Goal: Task Accomplishment & Management: Manage account settings

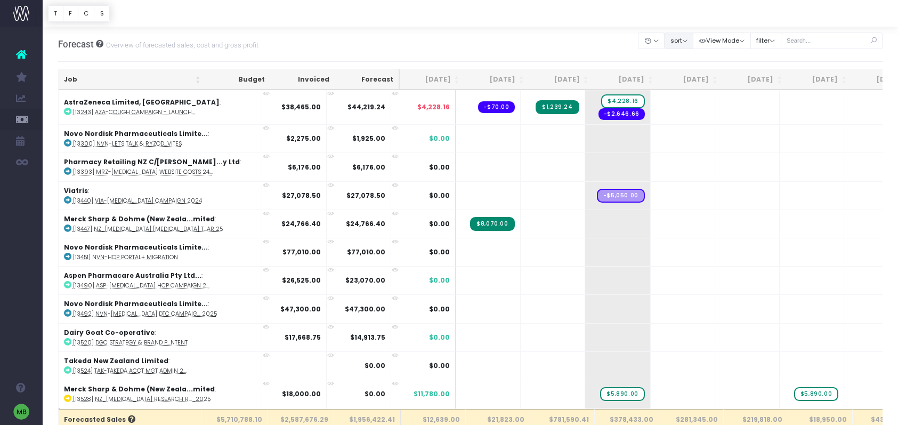
click at [681, 43] on button "sort" at bounding box center [678, 40] width 29 height 17
click at [694, 77] on link "Sort by Client Name Asc" at bounding box center [705, 79] width 83 height 18
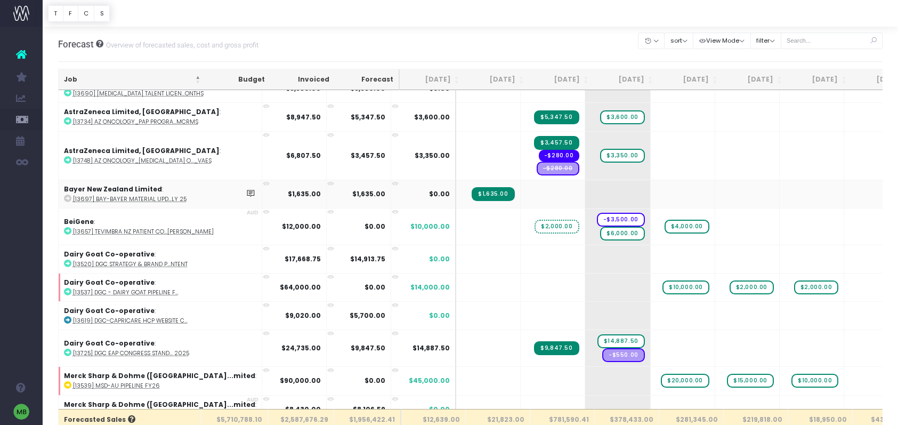
scroll to position [191, 0]
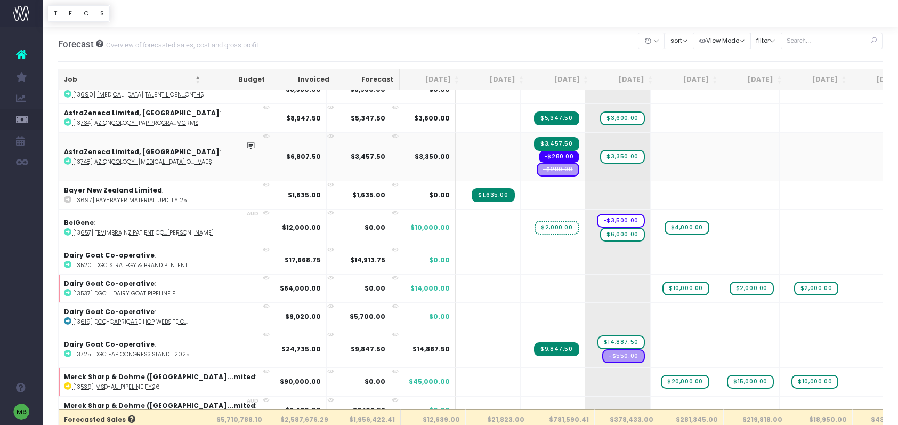
click at [536, 170] on span "-$280.00" at bounding box center [557, 169] width 43 height 14
click at [536, 167] on span "-$280.00" at bounding box center [557, 169] width 43 height 14
click at [536, 172] on span "-$280.00" at bounding box center [557, 169] width 43 height 14
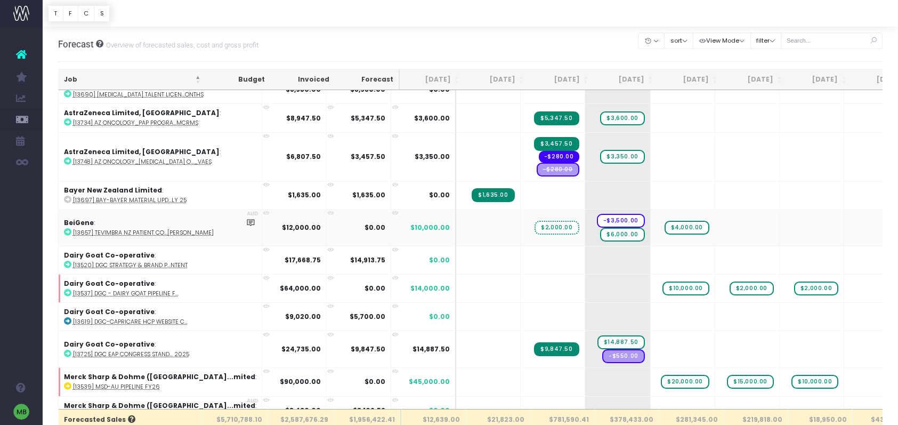
click at [456, 225] on td at bounding box center [488, 227] width 64 height 37
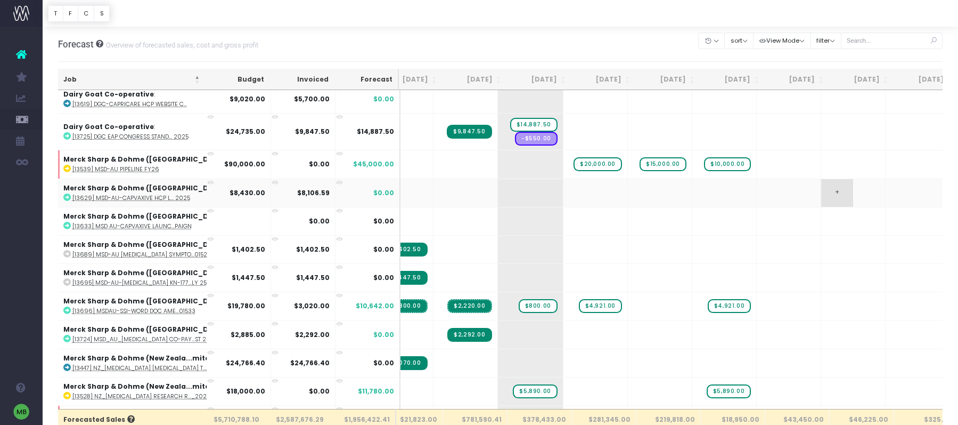
scroll to position [408, 87]
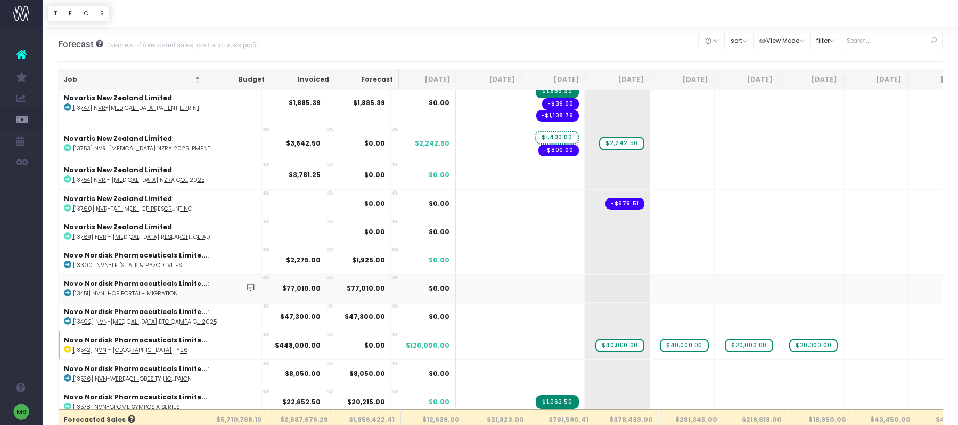
click at [69, 292] on icon at bounding box center [67, 292] width 7 height 7
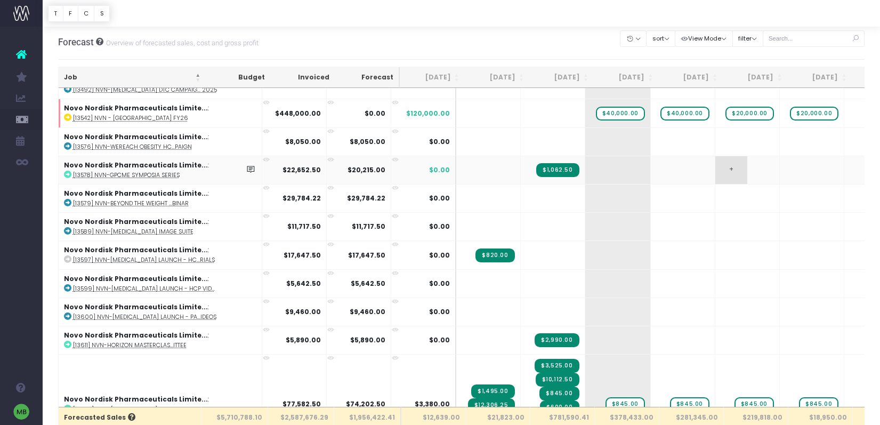
scroll to position [2821, 0]
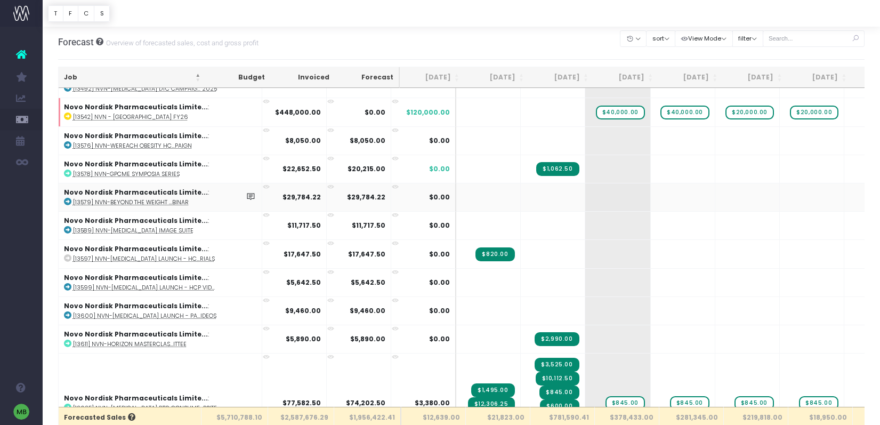
click at [68, 202] on icon at bounding box center [67, 201] width 7 height 7
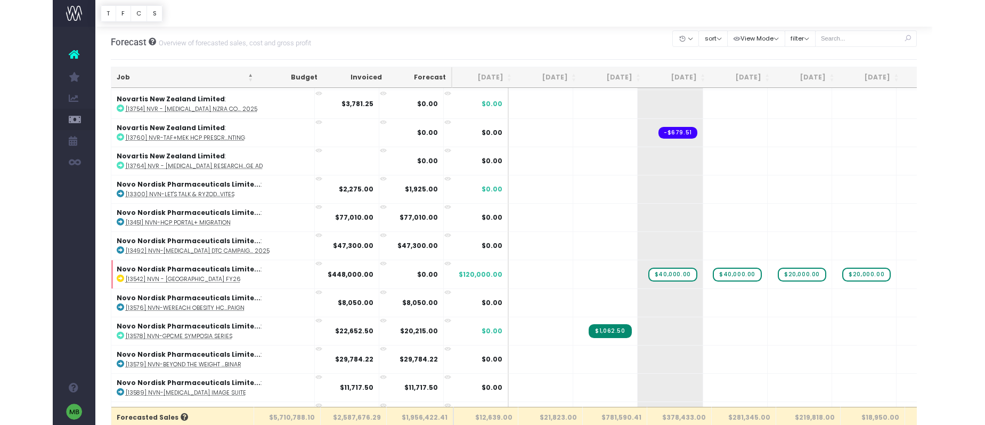
scroll to position [2656, 0]
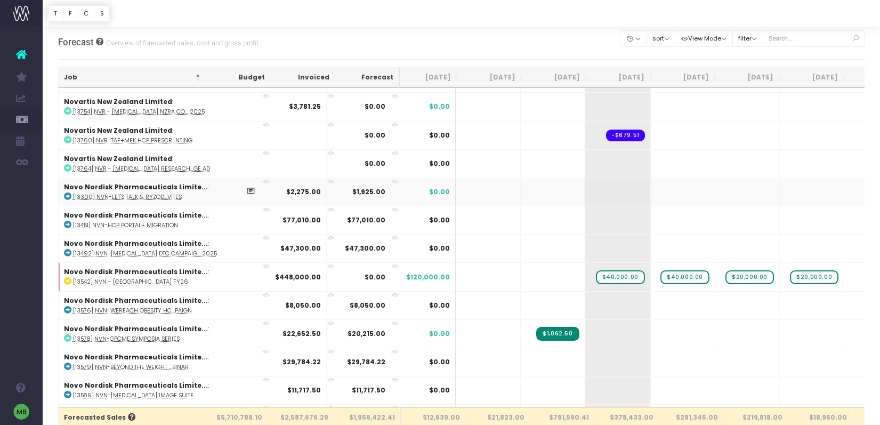
click at [70, 194] on icon at bounding box center [67, 195] width 7 height 7
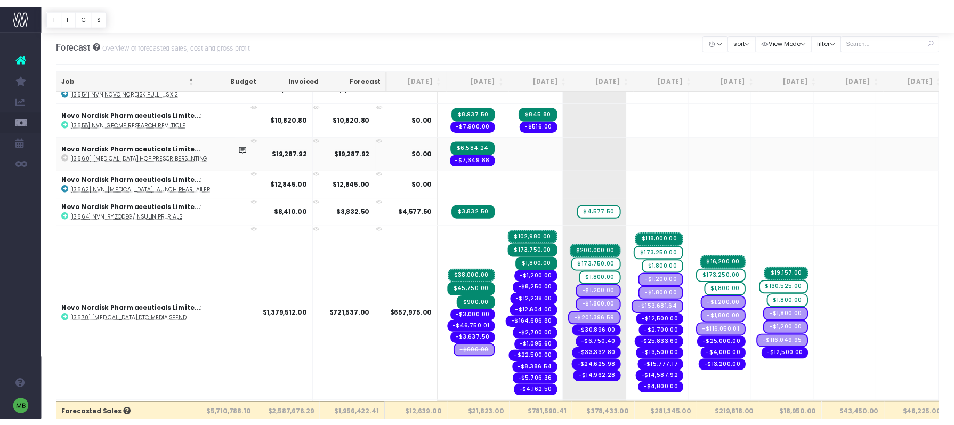
scroll to position [3446, 4]
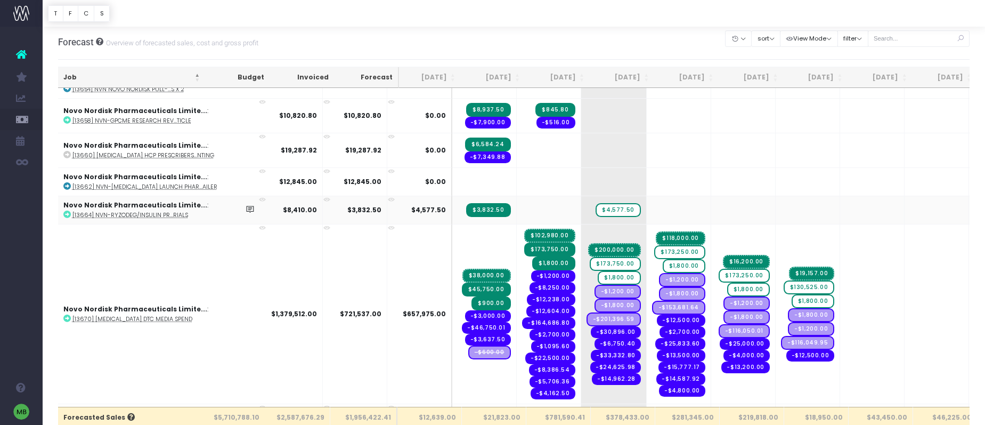
click at [67, 216] on icon at bounding box center [66, 213] width 7 height 7
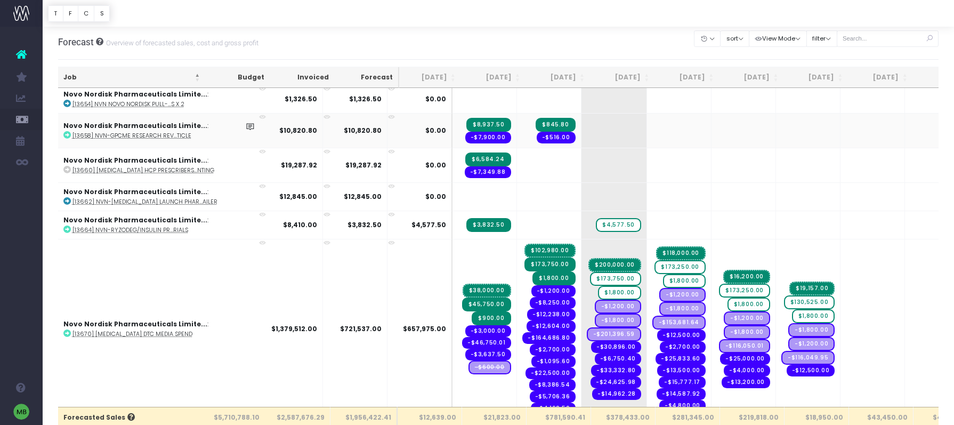
scroll to position [3423, 4]
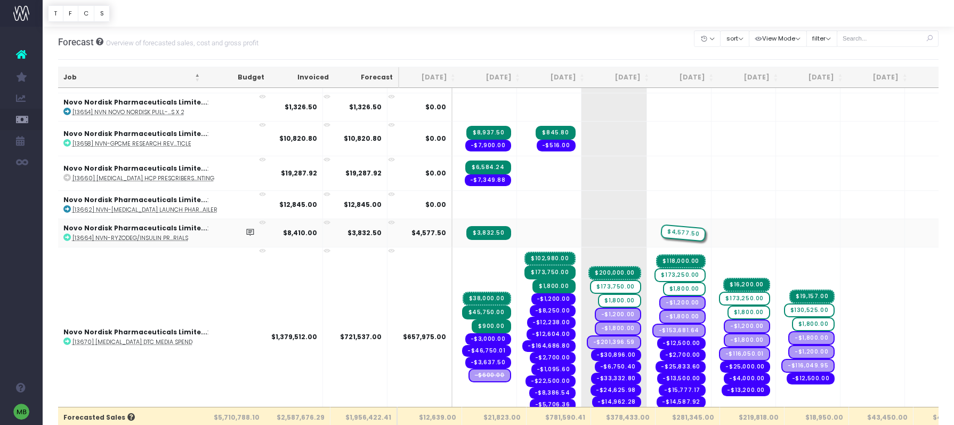
drag, startPoint x: 570, startPoint y: 234, endPoint x: 618, endPoint y: 233, distance: 48.5
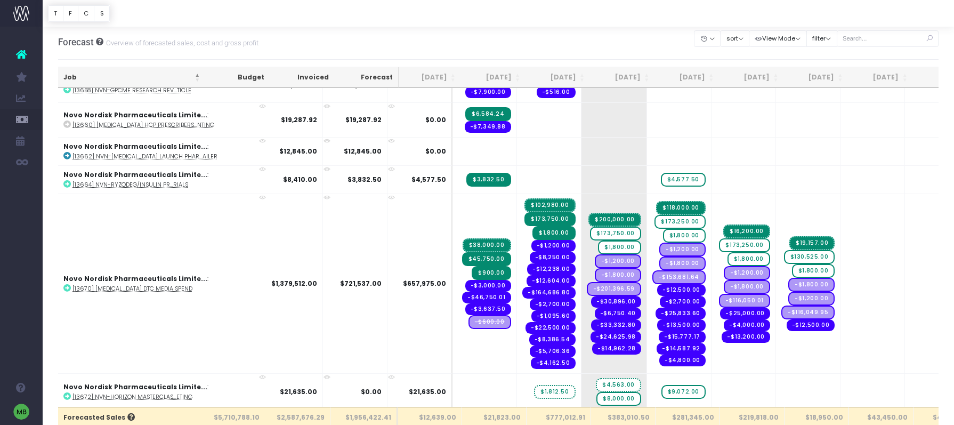
scroll to position [3476, 4]
click at [246, 207] on icon at bounding box center [250, 207] width 9 height 9
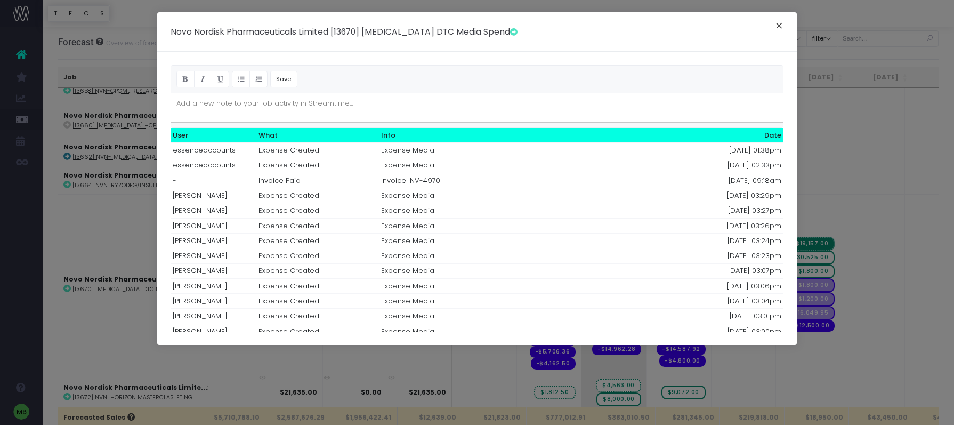
click at [778, 25] on button "×" at bounding box center [779, 27] width 22 height 17
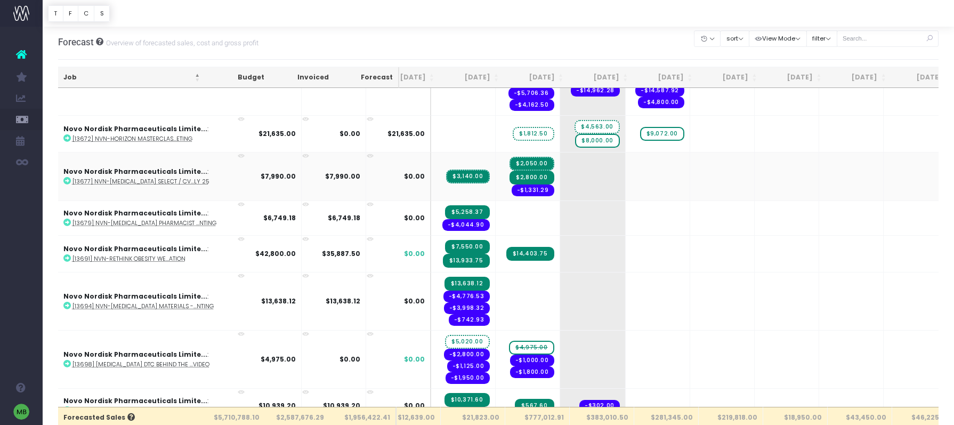
scroll to position [0, 27]
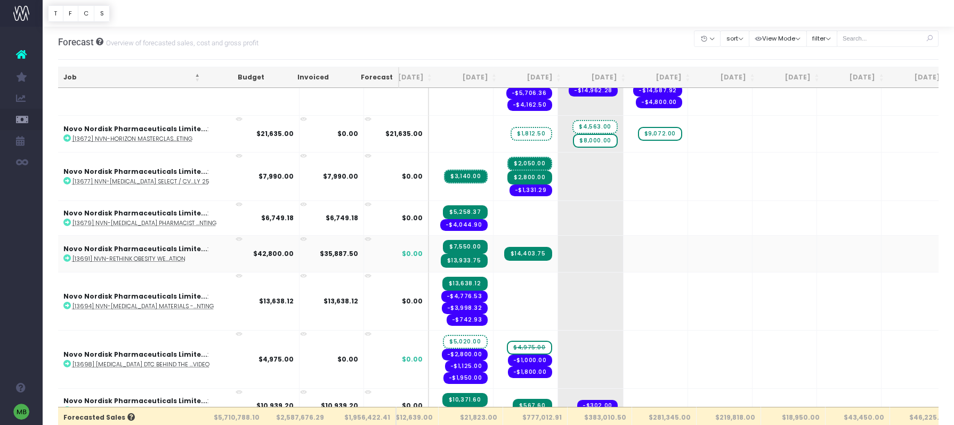
click at [67, 258] on icon at bounding box center [66, 257] width 7 height 7
click at [558, 250] on span "+" at bounding box center [574, 253] width 32 height 36
click at [581, 251] on body "Oh my... this is bad. [PERSON_NAME] wasn't able to load this page. Please conta…" at bounding box center [477, 210] width 954 height 425
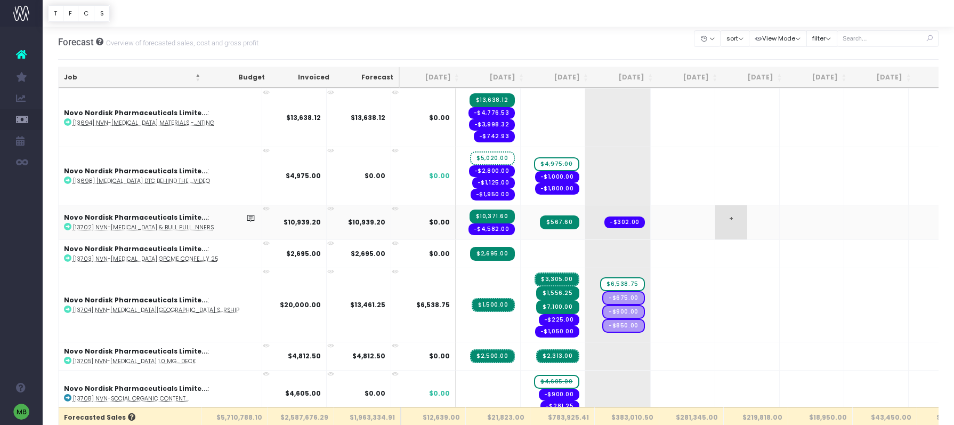
scroll to position [3928, 0]
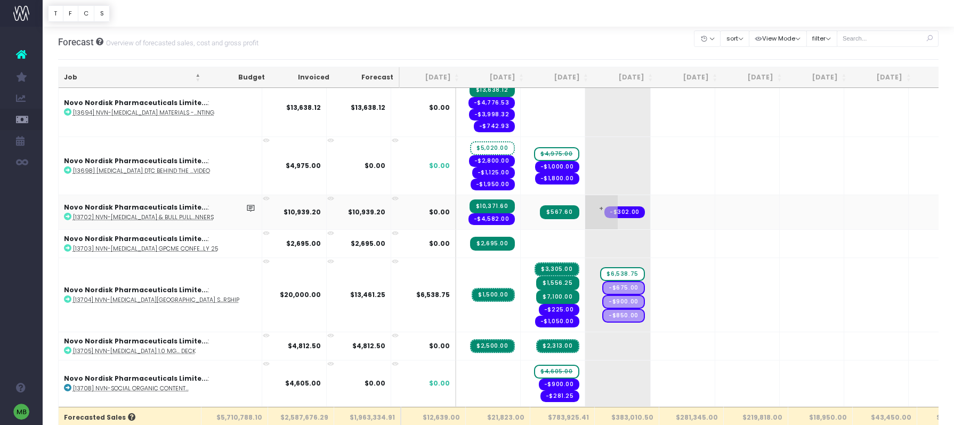
click at [604, 212] on span "-$302.00" at bounding box center [624, 212] width 40 height 12
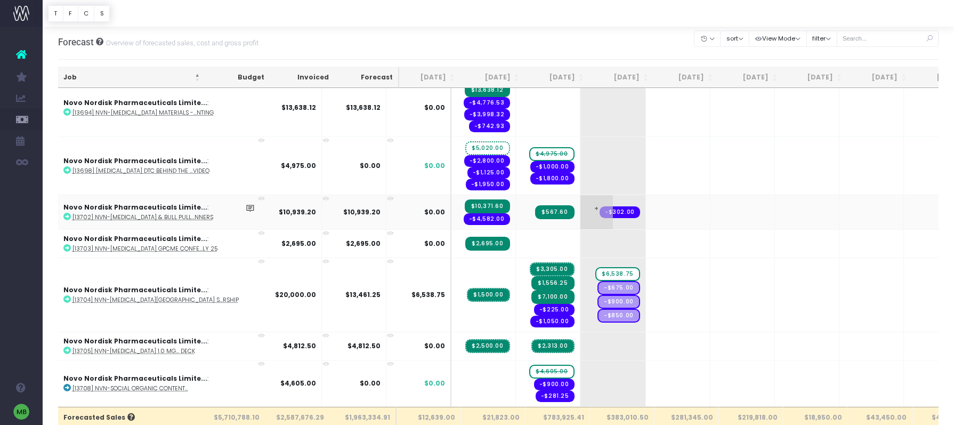
scroll to position [3928, 6]
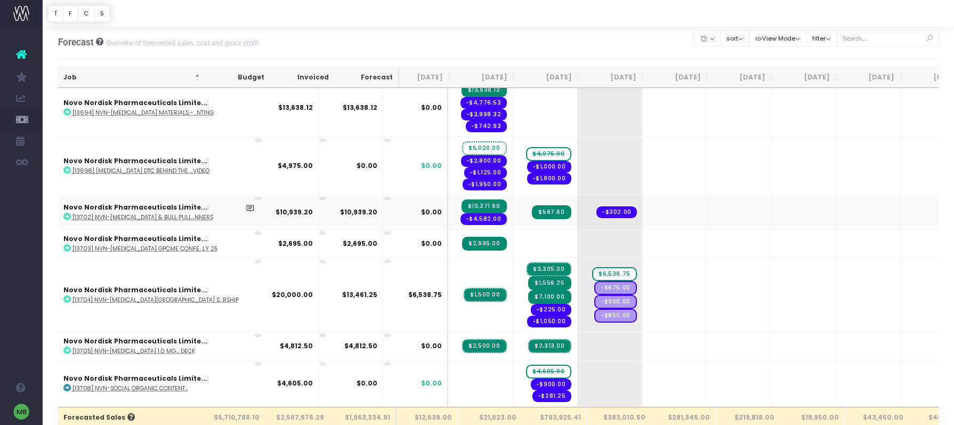
click at [64, 216] on icon at bounding box center [66, 216] width 7 height 7
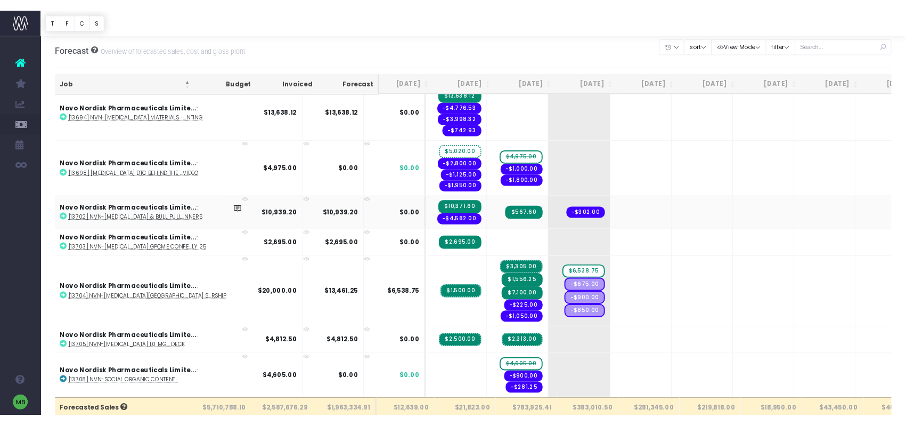
scroll to position [0, 9]
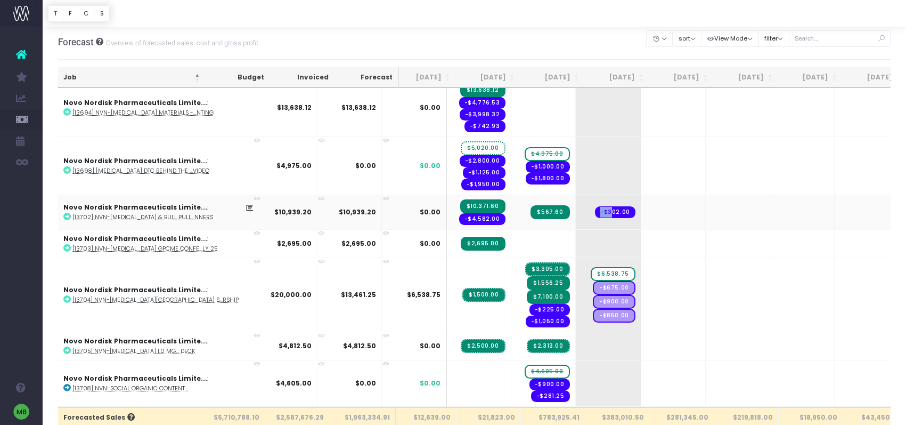
drag, startPoint x: 556, startPoint y: 212, endPoint x: 512, endPoint y: 215, distance: 43.8
click at [512, 215] on tr "Novo Nordisk Pharmaceuticals Limite... : [13702] NVN-Wegovy & Bull Pull...nners…" at bounding box center [701, 211] width 1302 height 35
drag, startPoint x: 572, startPoint y: 209, endPoint x: 545, endPoint y: 208, distance: 27.2
click at [576, 208] on td "+ -$302.00" at bounding box center [609, 211] width 66 height 35
click at [641, 214] on td "+" at bounding box center [673, 211] width 64 height 35
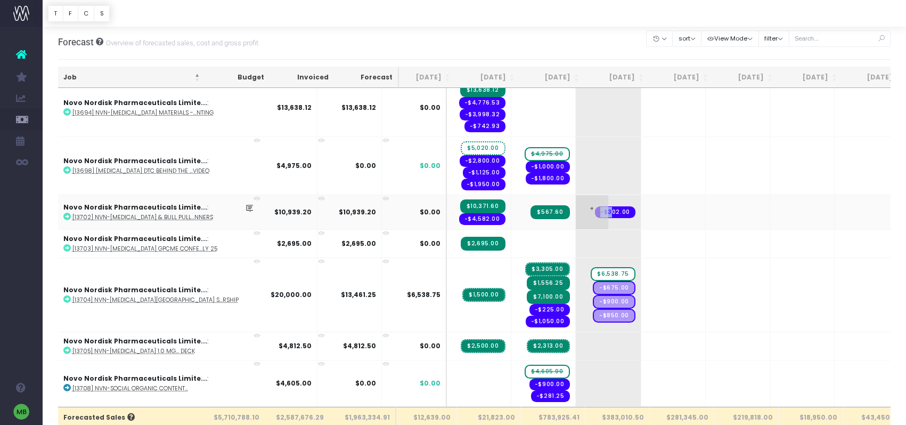
drag, startPoint x: 559, startPoint y: 215, endPoint x: 529, endPoint y: 218, distance: 30.6
click at [576, 218] on td "+ -$302.00" at bounding box center [609, 211] width 66 height 35
click at [67, 217] on icon at bounding box center [66, 216] width 7 height 7
click at [706, 209] on span "+" at bounding box center [722, 212] width 32 height 34
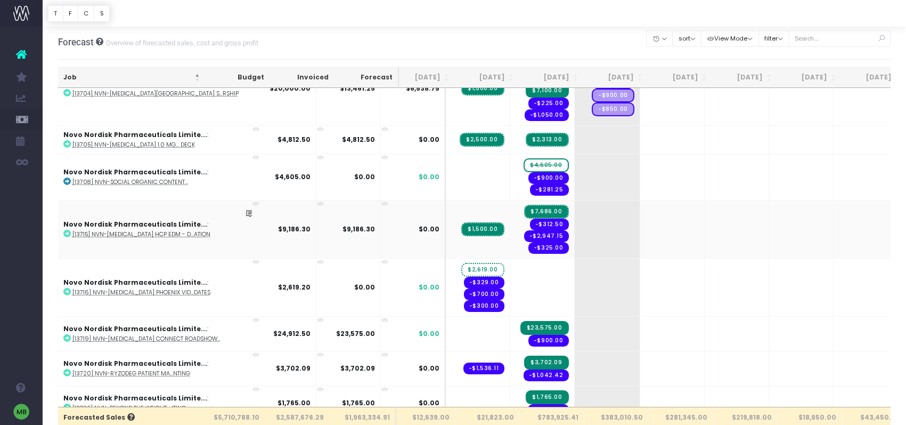
scroll to position [0, 21]
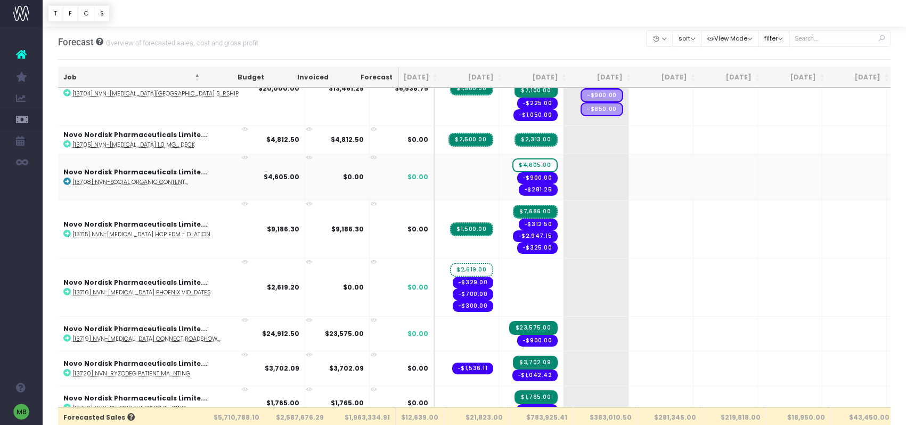
click at [68, 182] on icon at bounding box center [66, 180] width 7 height 7
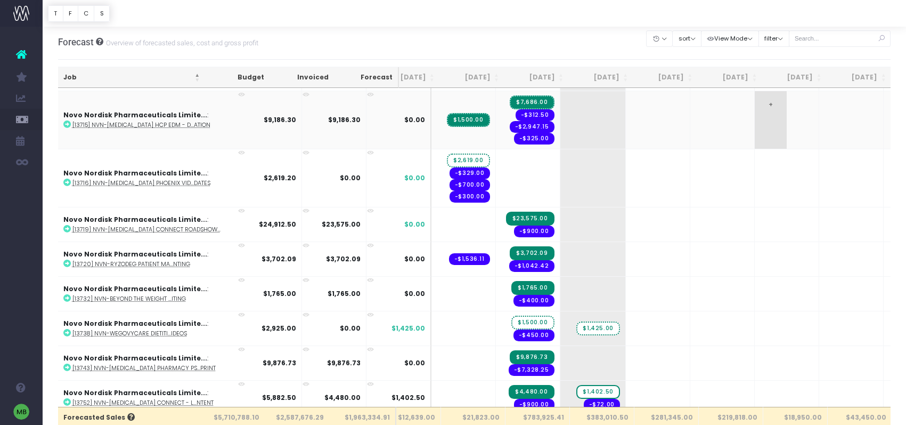
scroll to position [4244, 25]
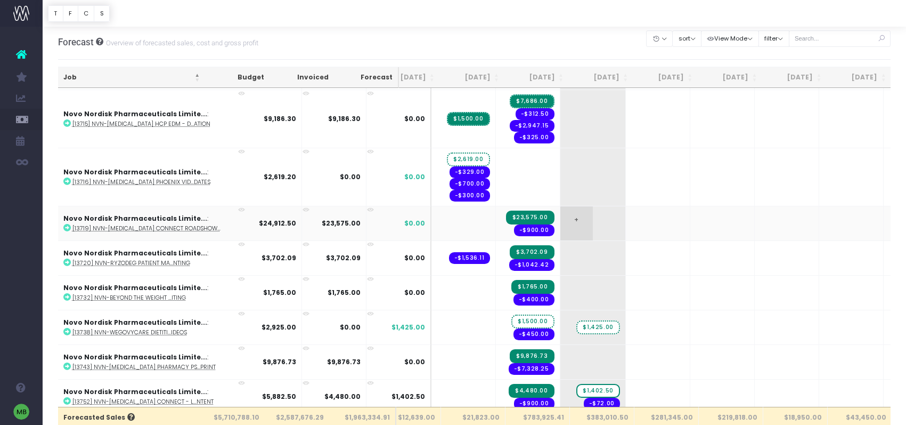
click at [560, 217] on span "+" at bounding box center [576, 223] width 32 height 34
click at [631, 219] on body "Oh my... this is bad. [PERSON_NAME] wasn't able to load this page. Please conta…" at bounding box center [453, 210] width 906 height 425
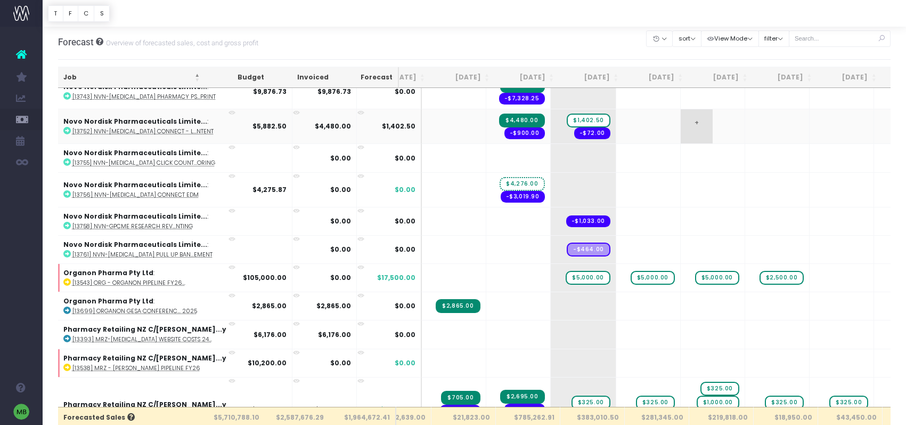
scroll to position [4513, 34]
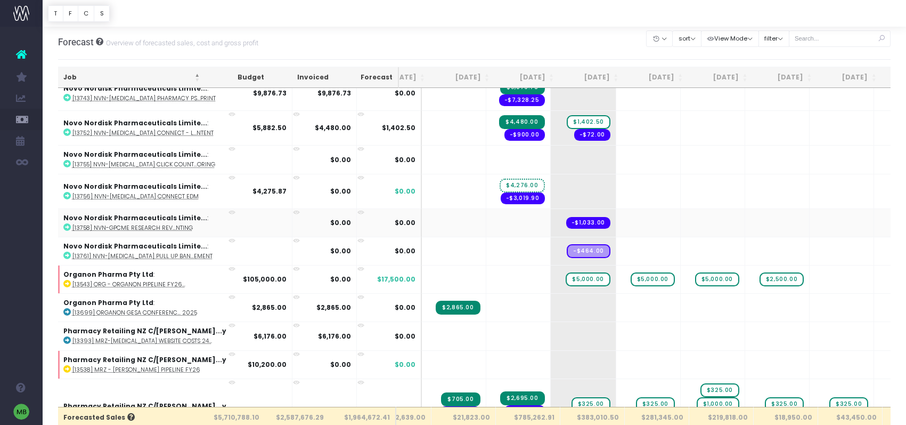
click at [64, 225] on icon at bounding box center [66, 226] width 7 height 7
click at [233, 224] on td at bounding box center [260, 222] width 64 height 28
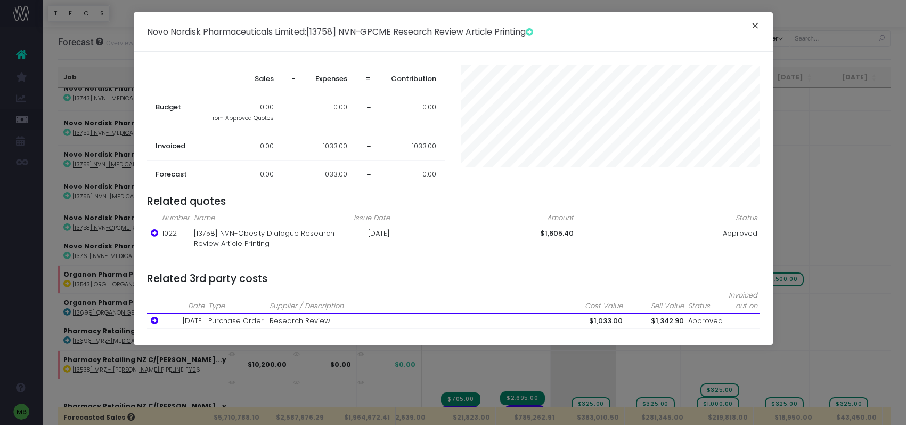
click at [756, 24] on button "×" at bounding box center [755, 27] width 22 height 17
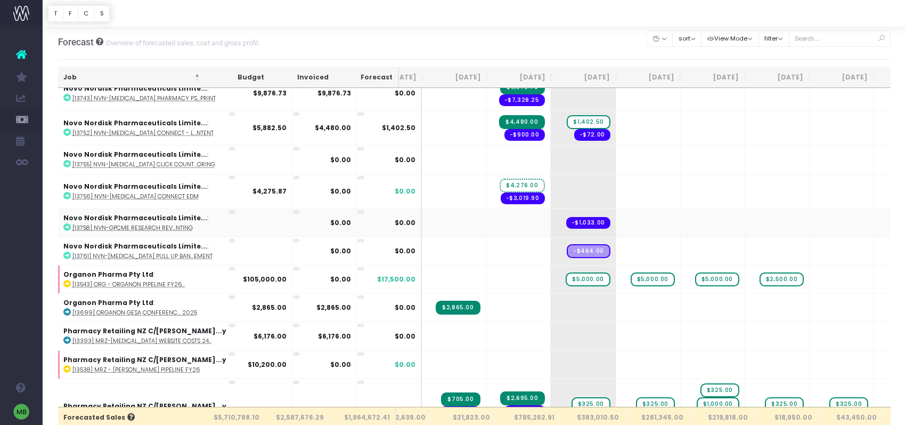
click at [228, 224] on td at bounding box center [260, 222] width 64 height 28
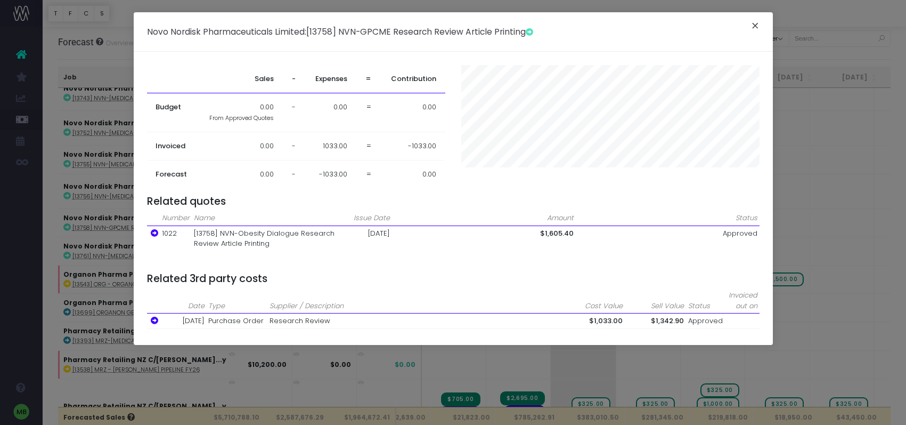
click at [757, 26] on button "×" at bounding box center [755, 27] width 22 height 17
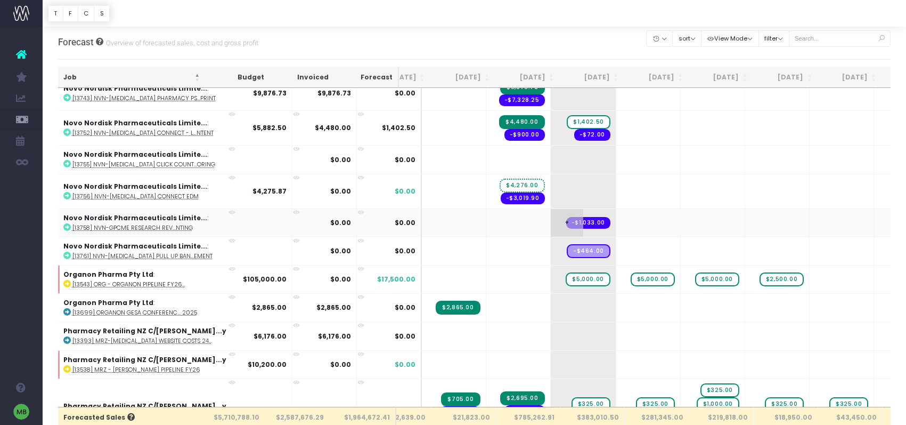
click at [551, 221] on span "+" at bounding box center [567, 223] width 32 height 28
click at [551, 231] on span "+" at bounding box center [567, 223] width 32 height 28
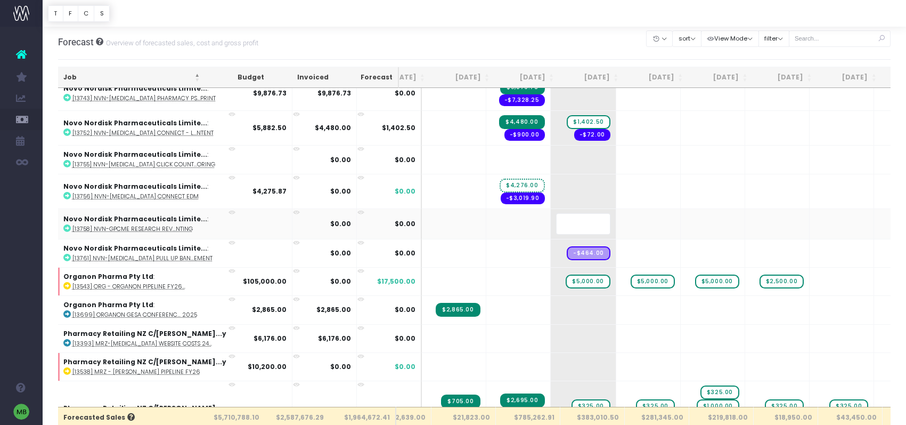
click at [556, 224] on input "text" at bounding box center [583, 223] width 54 height 21
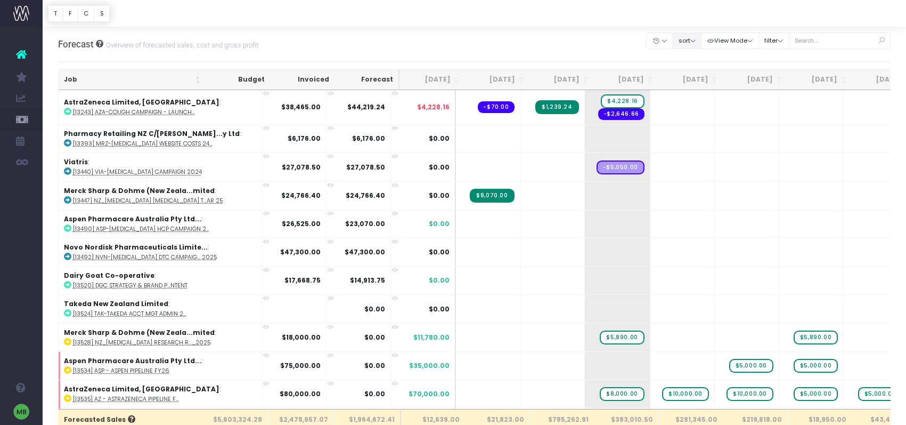
click at [700, 43] on button "sort" at bounding box center [686, 40] width 29 height 17
drag, startPoint x: 704, startPoint y: 77, endPoint x: 656, endPoint y: 90, distance: 50.1
click at [704, 77] on link "Sort by Client Name Asc" at bounding box center [714, 79] width 83 height 18
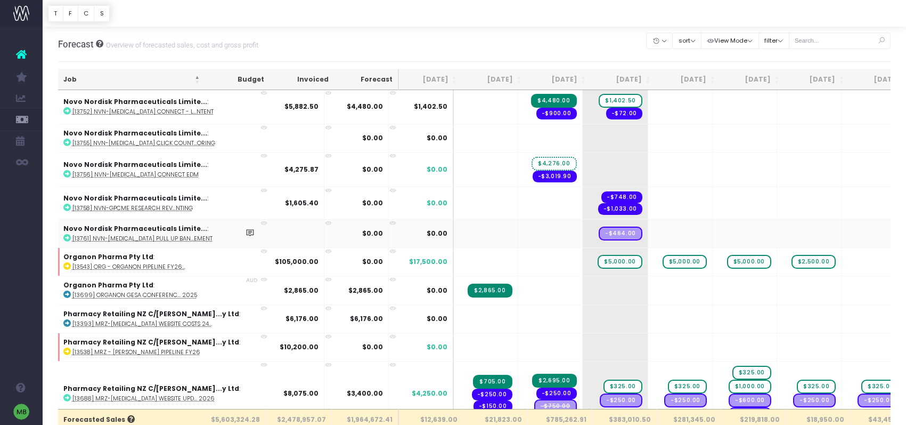
scroll to position [0, 6]
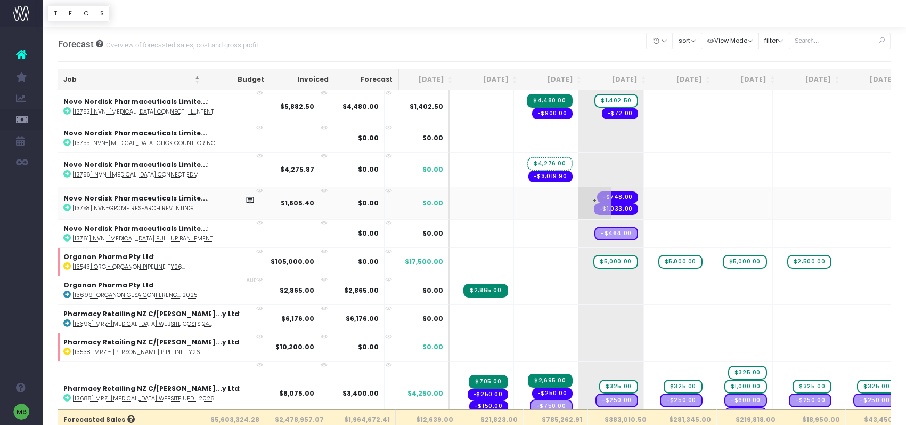
click at [579, 200] on span "+" at bounding box center [595, 203] width 32 height 32
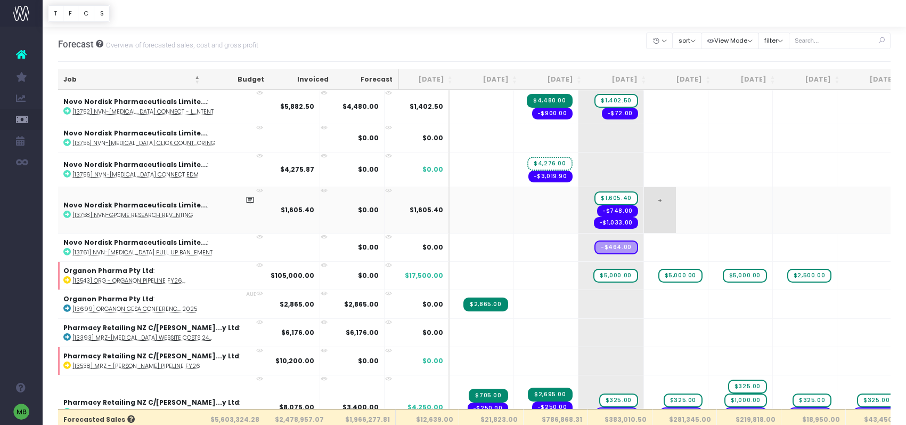
scroll to position [4453, 6]
click at [66, 213] on icon at bounding box center [66, 214] width 7 height 7
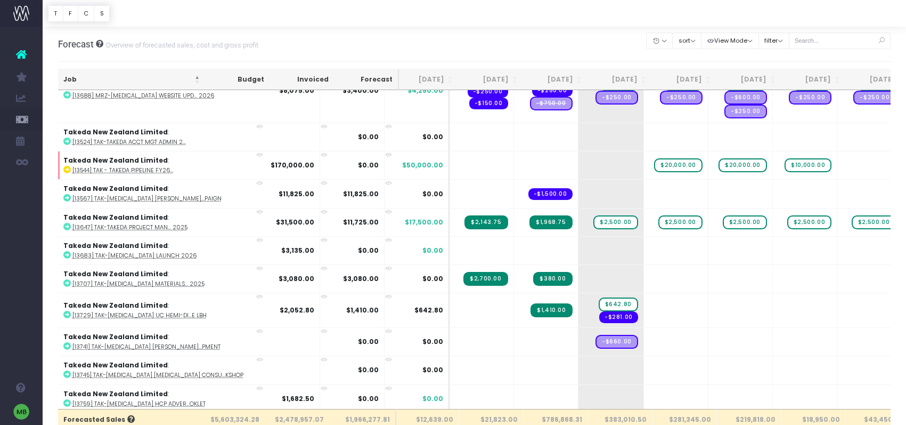
scroll to position [4778, 6]
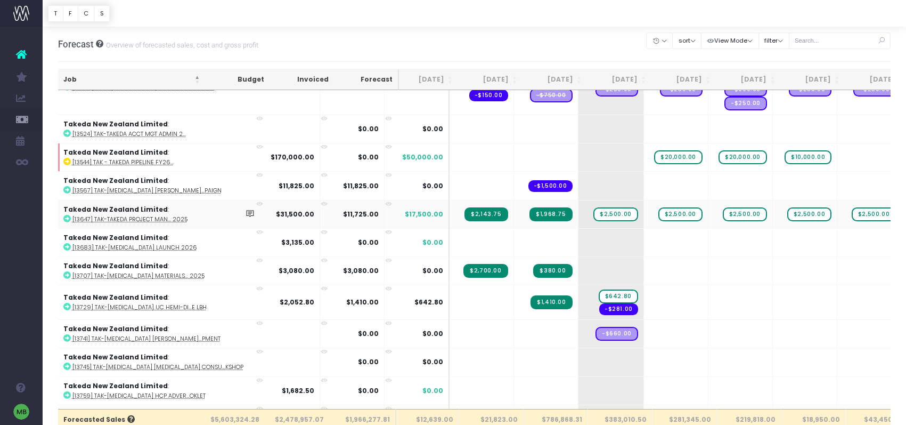
click at [67, 218] on icon at bounding box center [66, 218] width 7 height 7
click at [594, 214] on span "$2,500.00" at bounding box center [616, 214] width 44 height 14
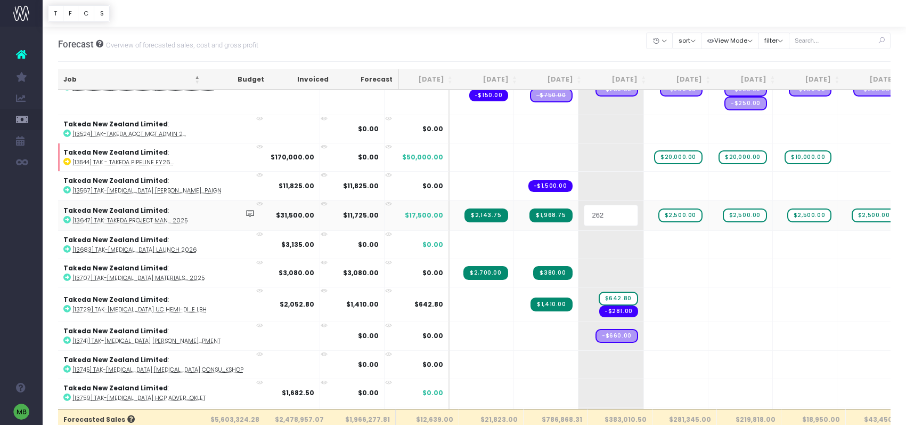
type input "2625"
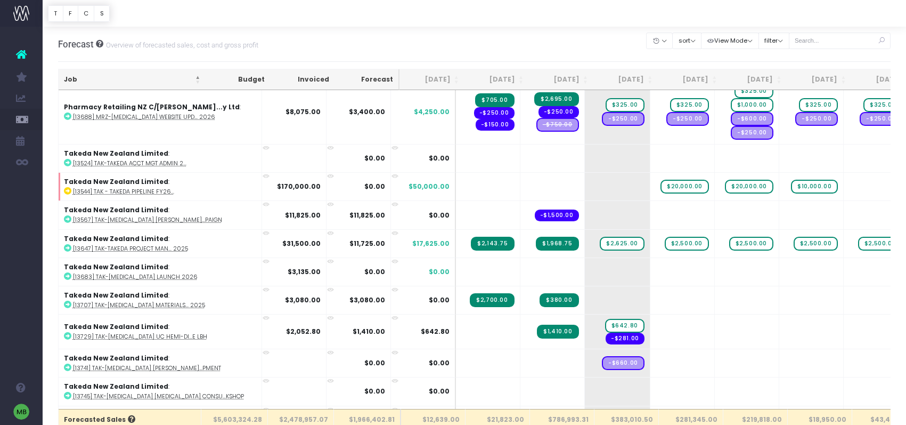
scroll to position [4751, 0]
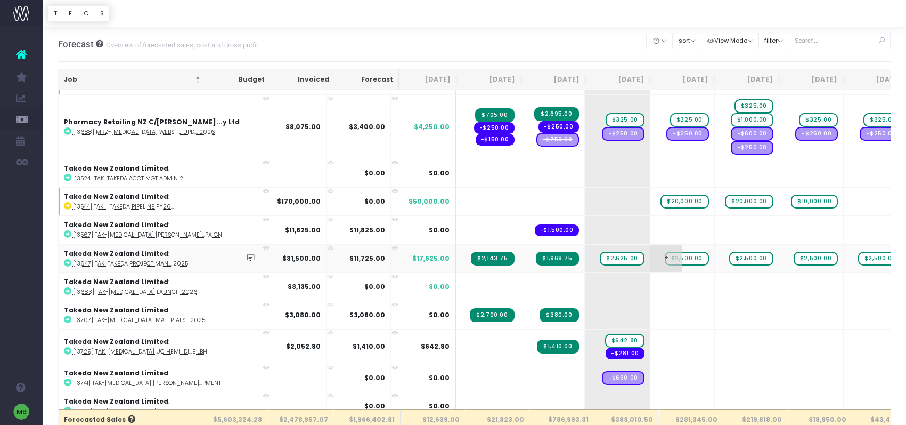
click at [665, 259] on span "$2,500.00" at bounding box center [687, 258] width 44 height 14
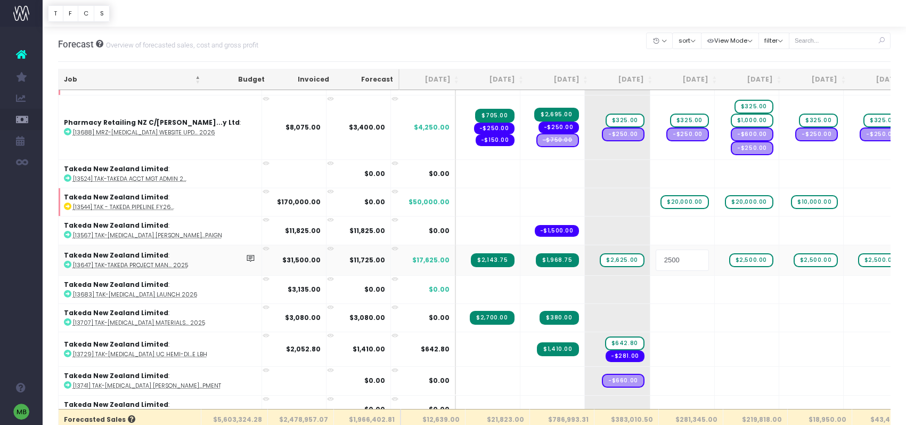
scroll to position [4734, 0]
type input "2625"
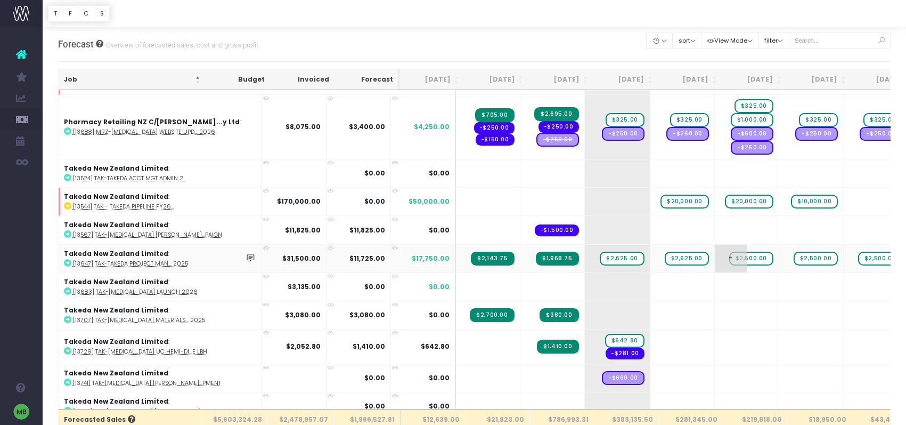
click at [729, 258] on span "$2,500.00" at bounding box center [751, 258] width 44 height 14
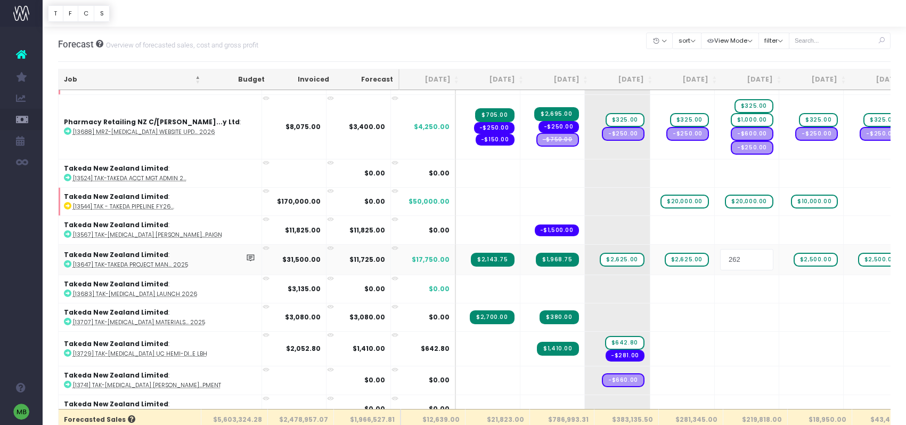
type input "2625"
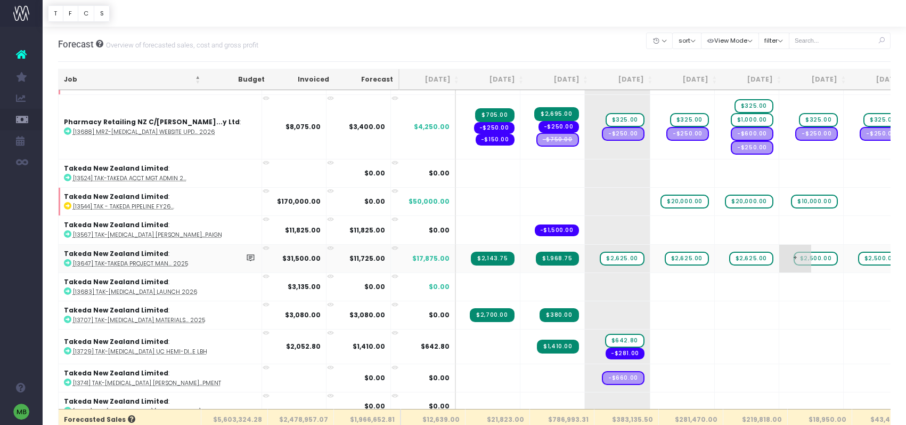
click at [794, 259] on span "$2,500.00" at bounding box center [816, 258] width 44 height 14
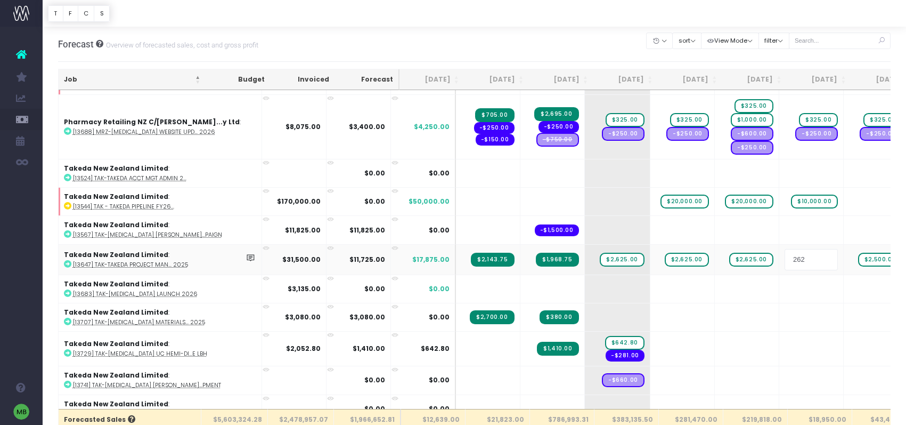
type input "2625"
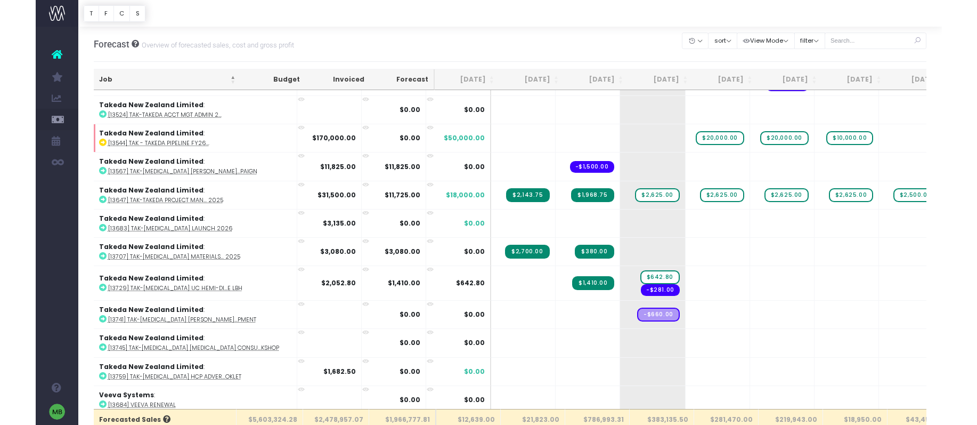
scroll to position [4798, 1]
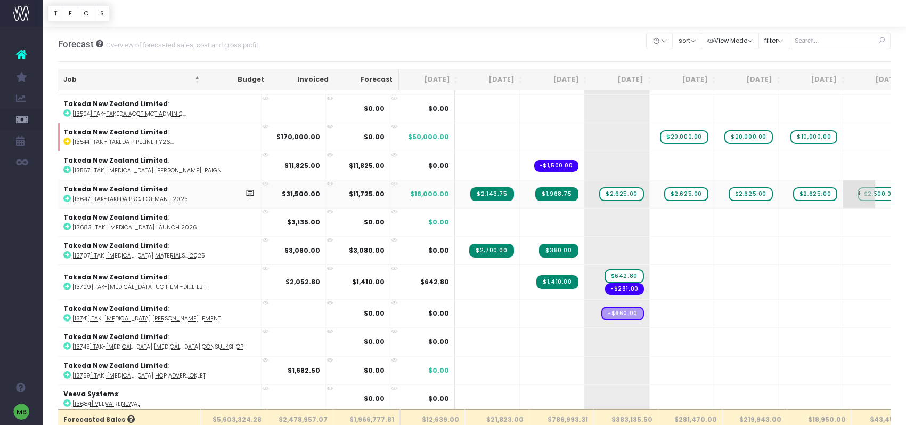
click at [858, 194] on span "$2,500.00" at bounding box center [880, 194] width 44 height 14
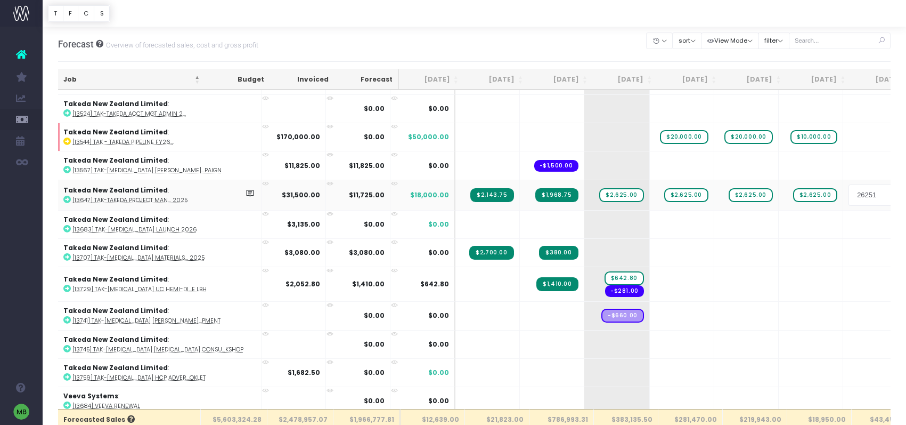
type input "2625"
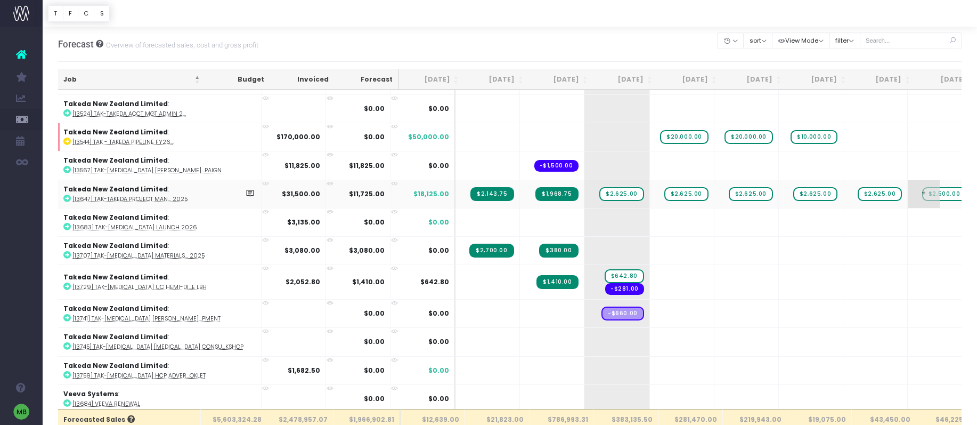
click at [906, 194] on span "$2,500.00" at bounding box center [944, 194] width 44 height 14
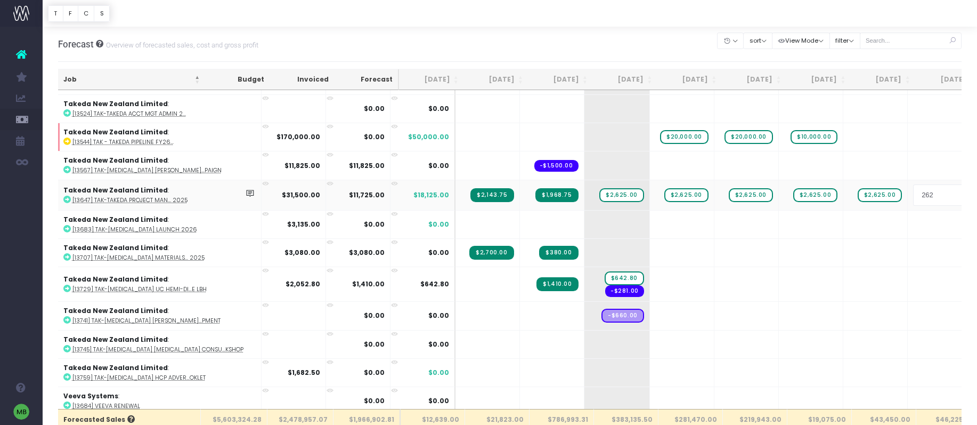
type input "2625"
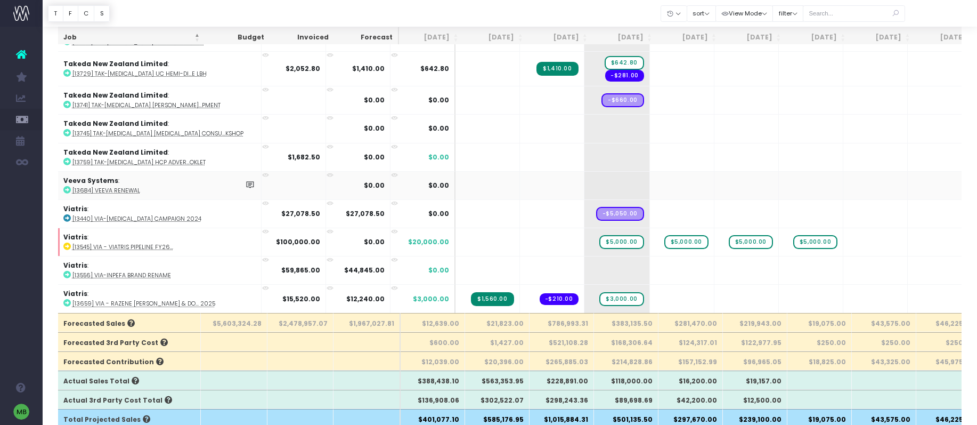
scroll to position [4881, 1]
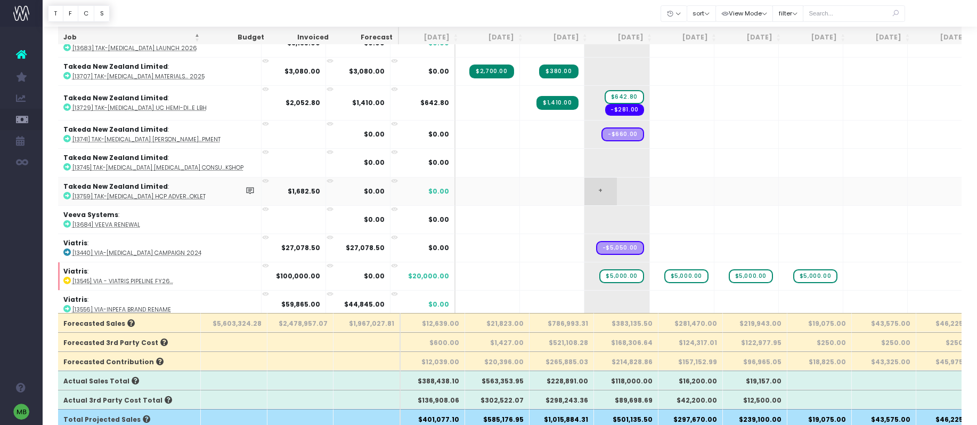
click at [584, 190] on span "+" at bounding box center [600, 191] width 32 height 28
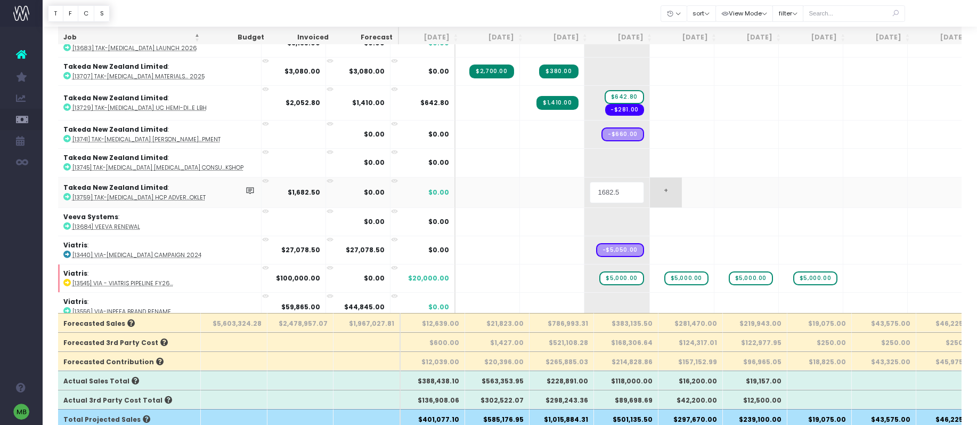
click at [615, 190] on body "Oh my... this is bad. [PERSON_NAME] wasn't able to load this page. Please conta…" at bounding box center [488, 116] width 977 height 425
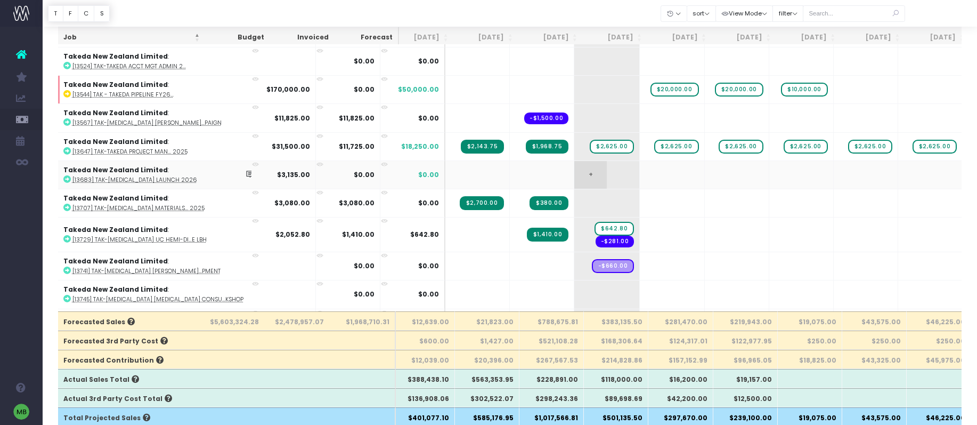
scroll to position [0, 0]
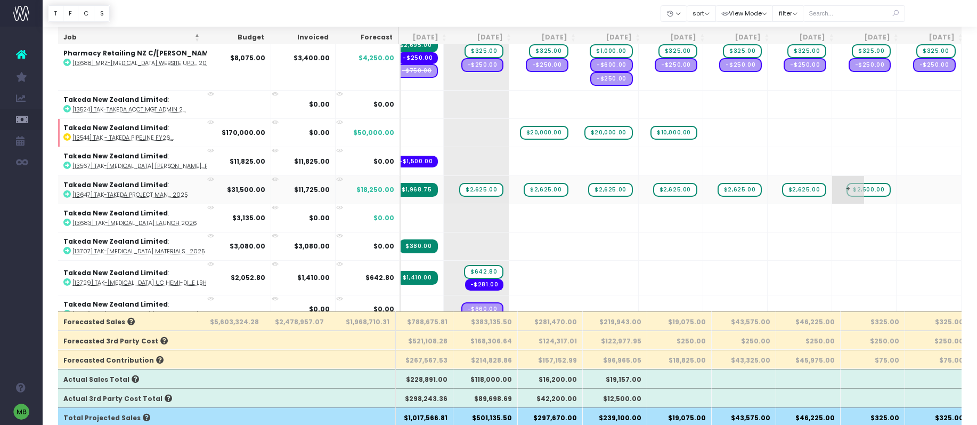
click at [847, 188] on span "$2,500.00" at bounding box center [869, 190] width 44 height 14
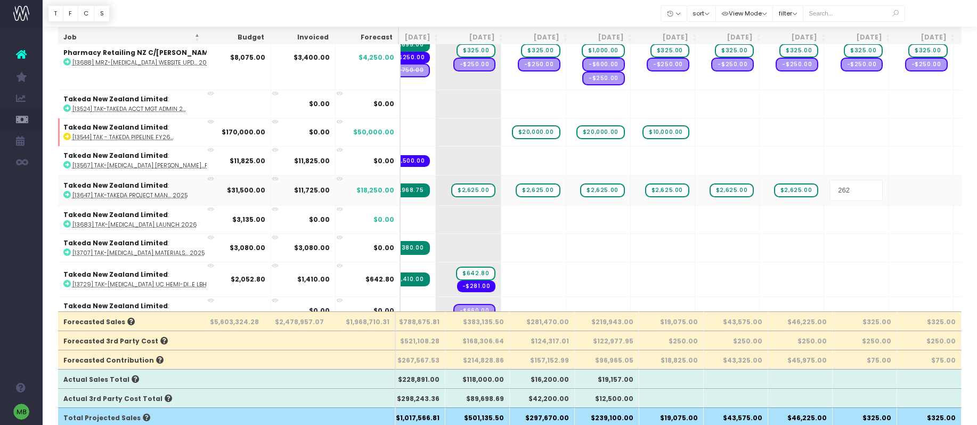
type input "2625"
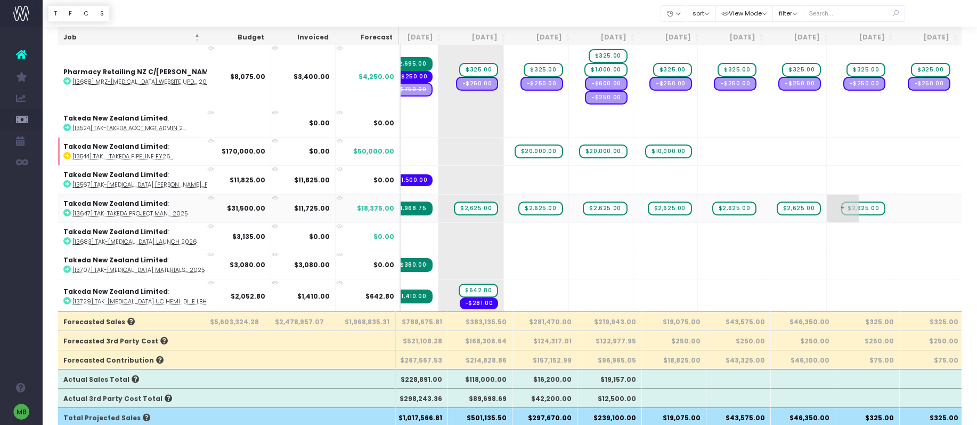
click at [841, 209] on span "$2,625.00" at bounding box center [863, 208] width 44 height 14
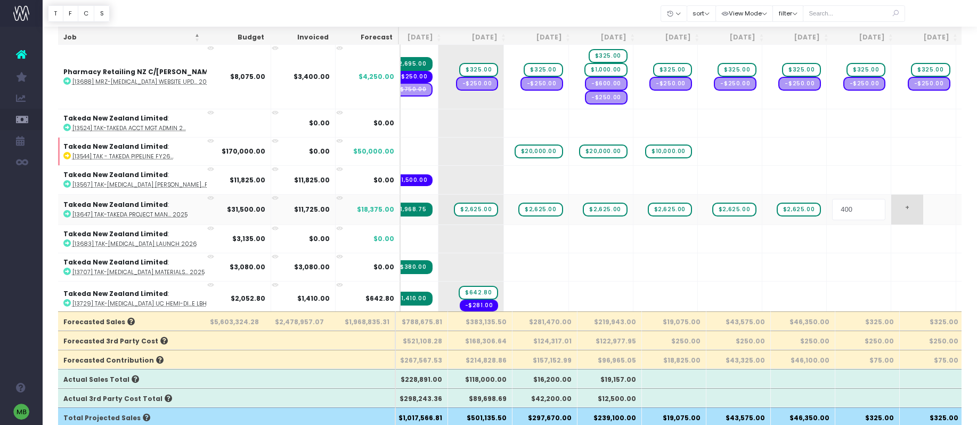
type input "4000"
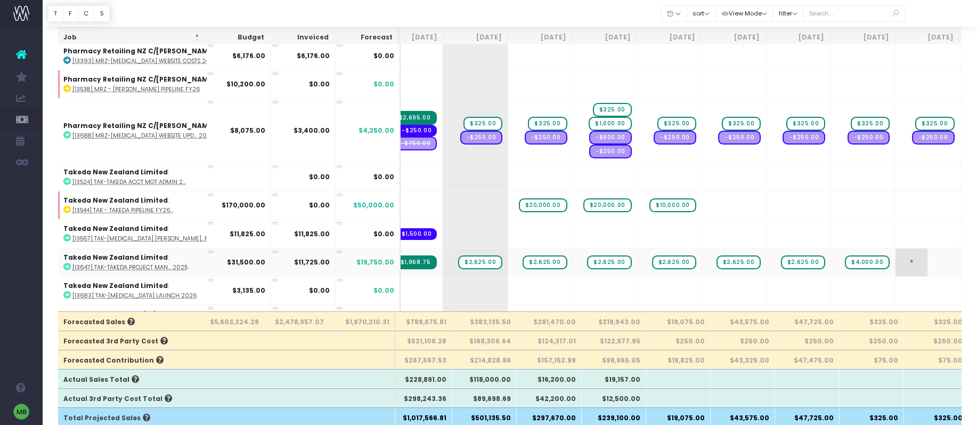
scroll to position [4617, 142]
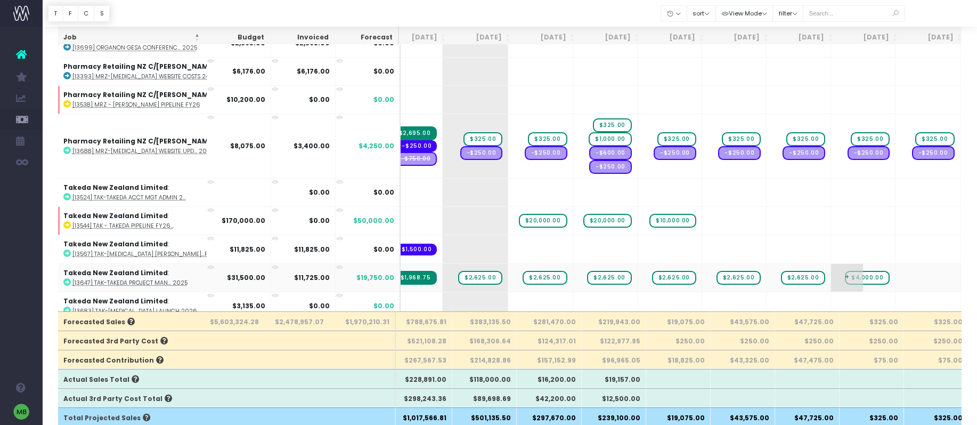
click at [845, 278] on span "$4,000.00" at bounding box center [867, 278] width 45 height 14
type input "4025"
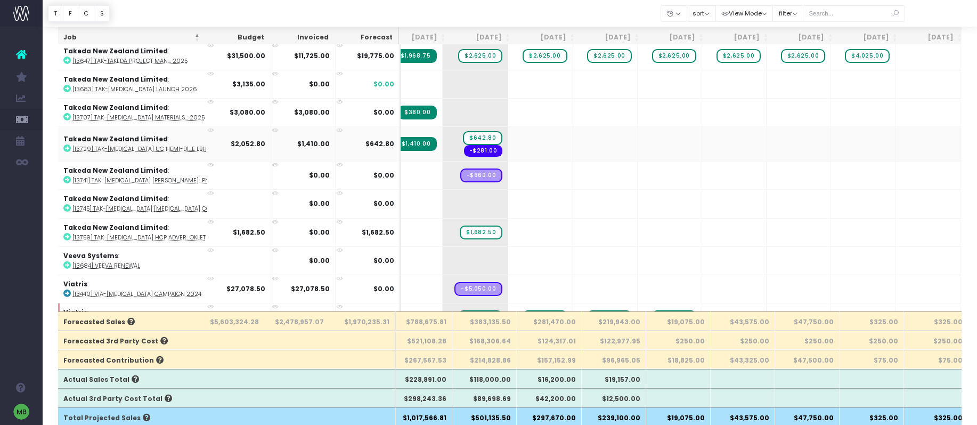
scroll to position [4855, 142]
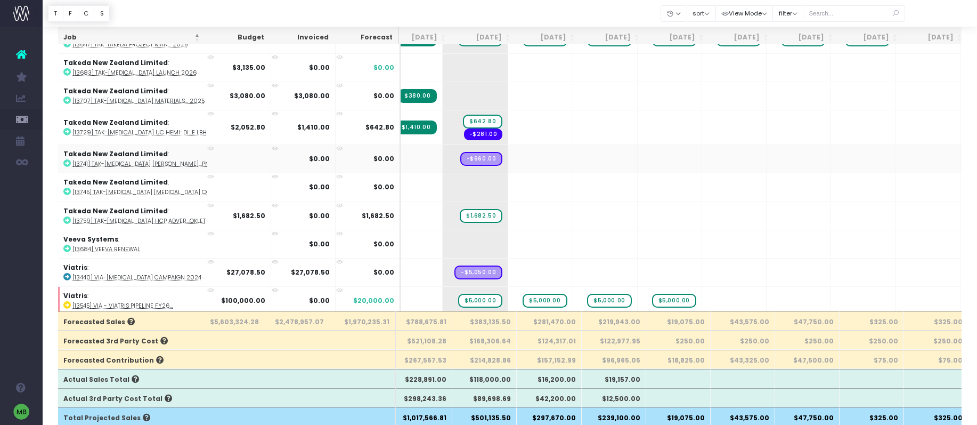
click at [69, 164] on icon at bounding box center [66, 162] width 7 height 7
